Goal: Task Accomplishment & Management: Manage account settings

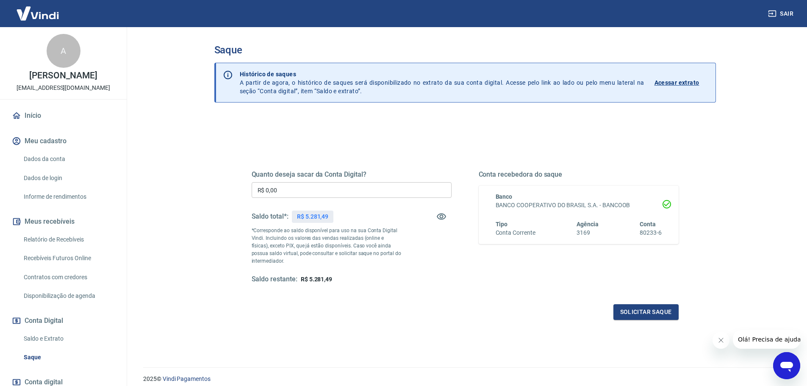
click at [292, 190] on input "R$ 0,00" at bounding box center [352, 190] width 200 height 16
type input "R$ 5.281,49"
click at [641, 311] on button "Solicitar saque" at bounding box center [645, 312] width 65 height 16
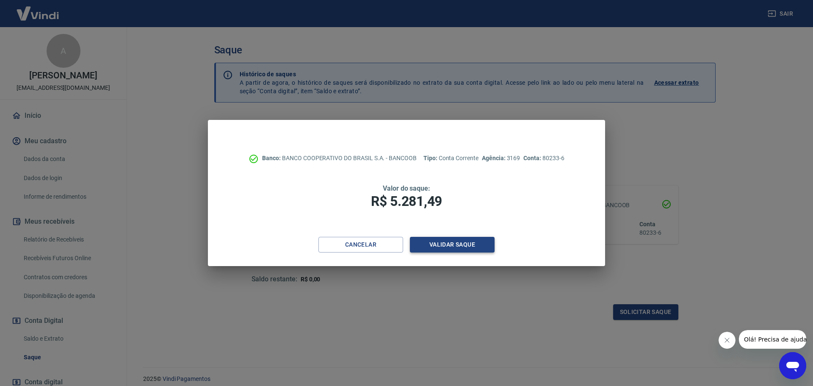
click at [453, 244] on button "Validar saque" at bounding box center [452, 245] width 85 height 16
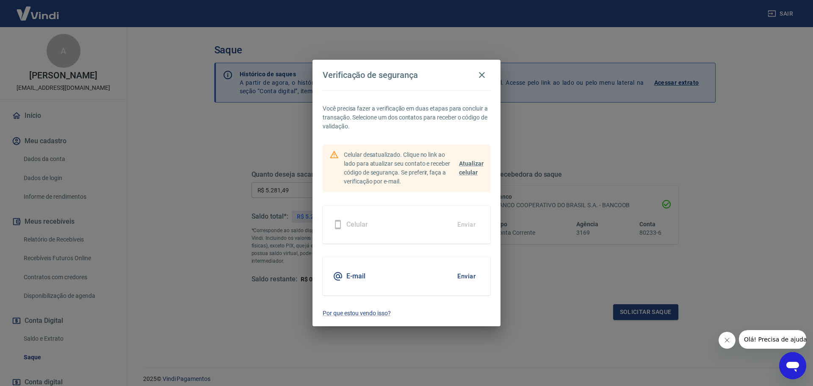
drag, startPoint x: 469, startPoint y: 278, endPoint x: 460, endPoint y: 249, distance: 30.7
click at [468, 278] on button "Enviar" at bounding box center [467, 276] width 28 height 18
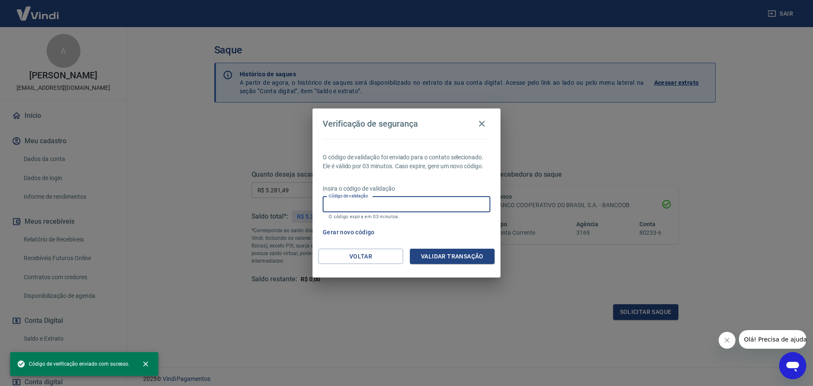
click at [391, 202] on input "Código de validação" at bounding box center [407, 205] width 168 height 16
paste input "161979"
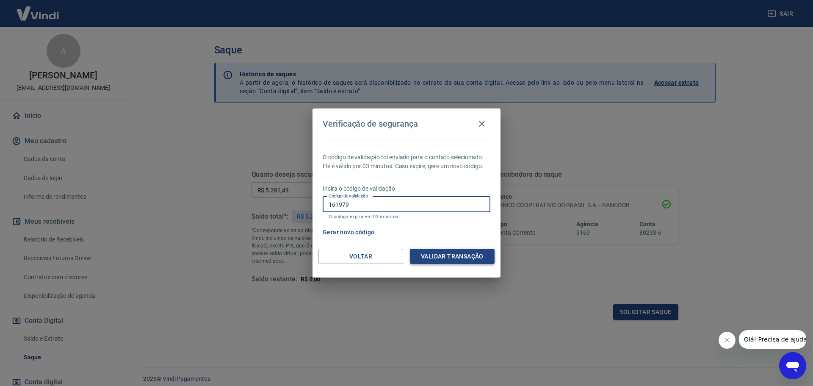
type input "161979"
click at [439, 252] on button "Validar transação" at bounding box center [452, 257] width 85 height 16
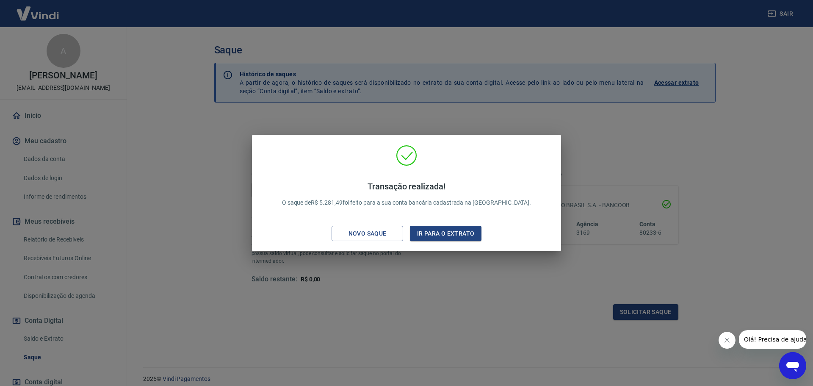
click at [416, 297] on div "Transação realizada! O saque de R$ 5.281,49 foi feito para a sua conta bancária…" at bounding box center [406, 193] width 813 height 386
